Goal: Transaction & Acquisition: Purchase product/service

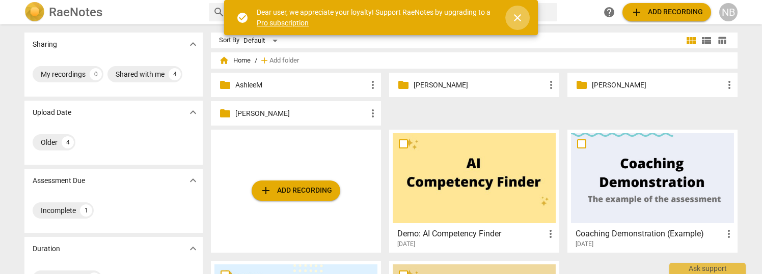
click at [519, 14] on span "close" at bounding box center [517, 18] width 12 height 12
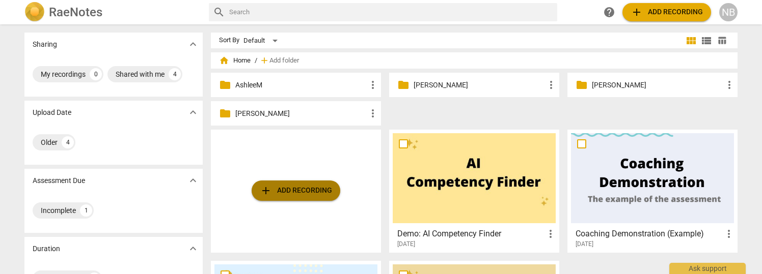
click at [291, 191] on span "add Add recording" at bounding box center [296, 191] width 72 height 12
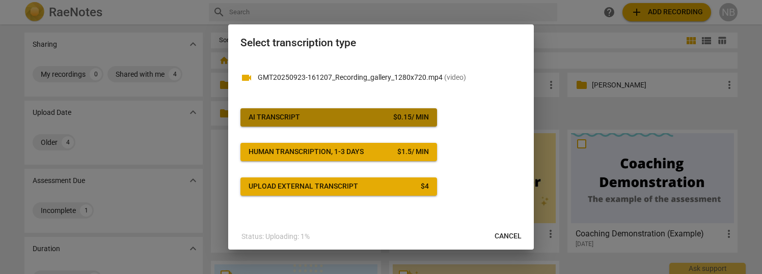
click at [356, 116] on span "AI Transcript $ 0.15 / min" at bounding box center [338, 118] width 180 height 10
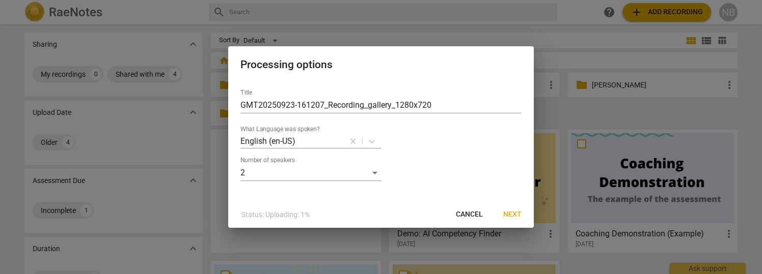
click at [510, 213] on span "Next" at bounding box center [512, 215] width 18 height 10
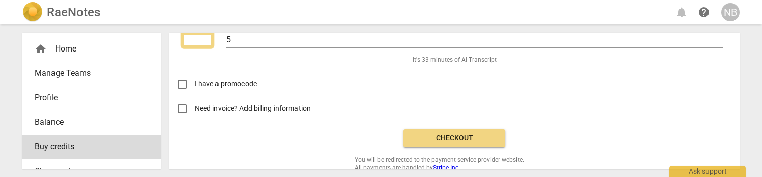
scroll to position [59, 0]
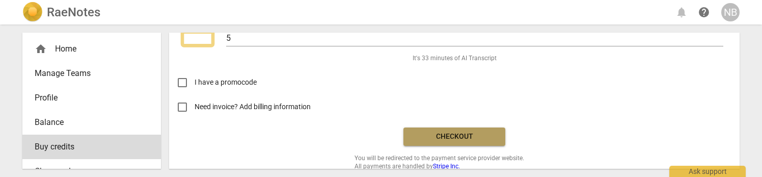
click at [473, 128] on button "Checkout" at bounding box center [454, 136] width 102 height 18
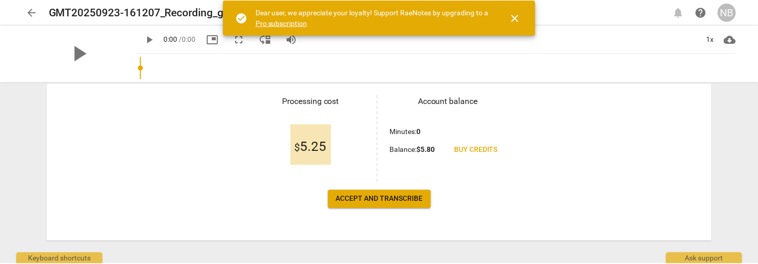
scroll to position [196, 0]
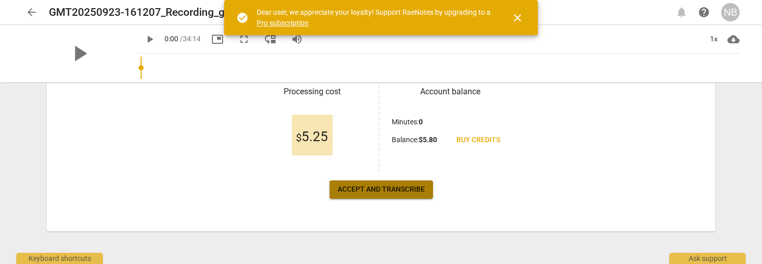
click at [384, 176] on span "Accept and transcribe" at bounding box center [381, 189] width 87 height 10
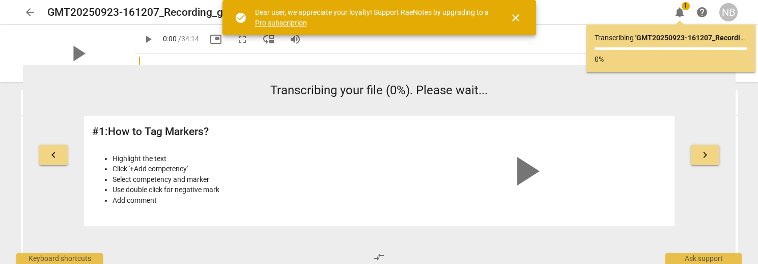
scroll to position [1, 0]
click at [515, 16] on span "close" at bounding box center [516, 18] width 12 height 12
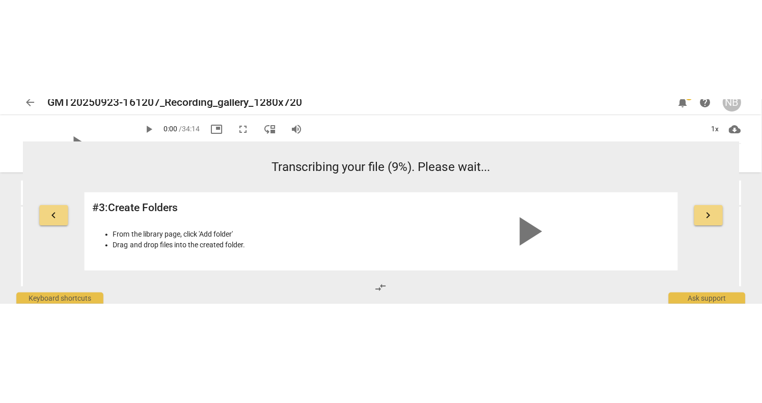
scroll to position [0, 0]
